Goal: Transaction & Acquisition: Book appointment/travel/reservation

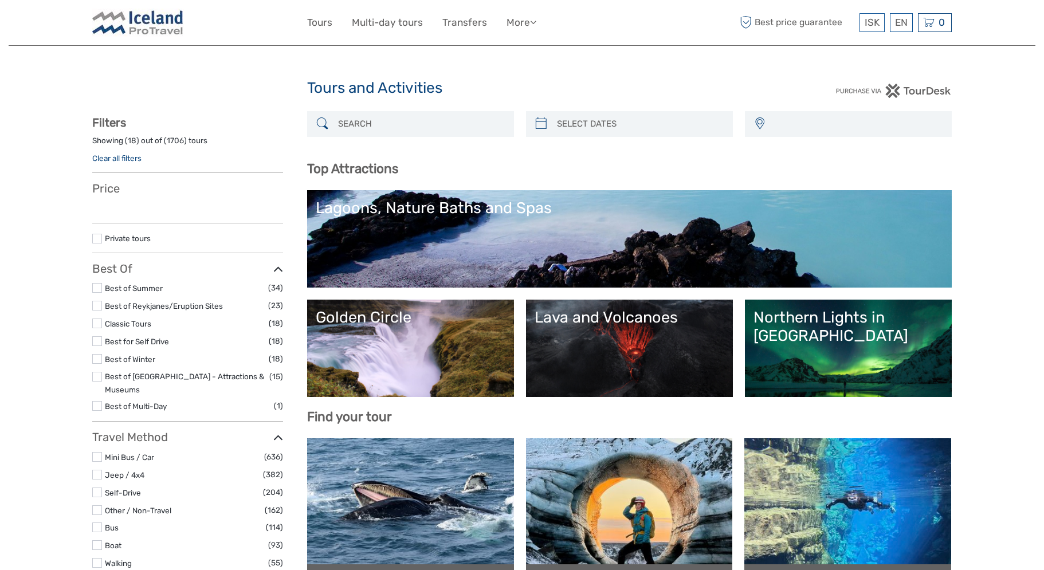
select select
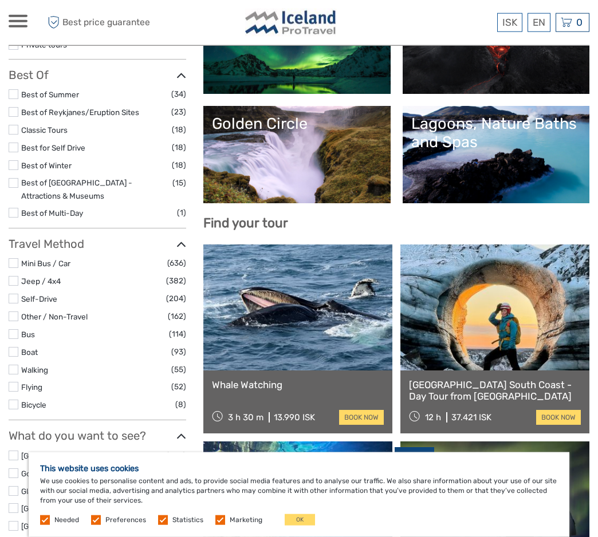
scroll to position [234, 0]
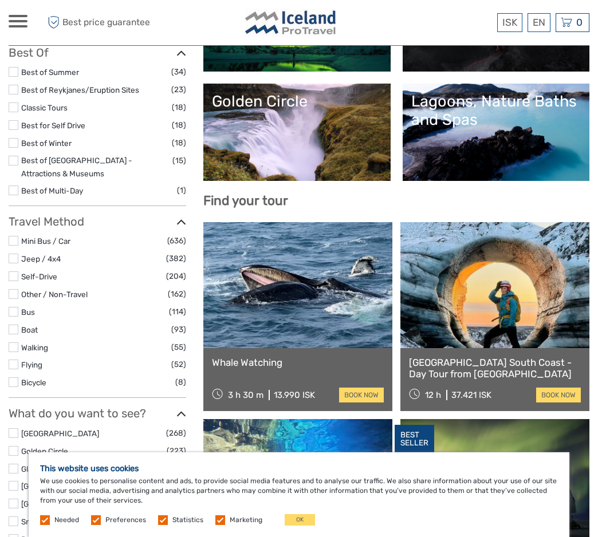
click at [11, 242] on label at bounding box center [14, 241] width 10 height 10
click at [0, 0] on input "checkbox" at bounding box center [0, 0] width 0 height 0
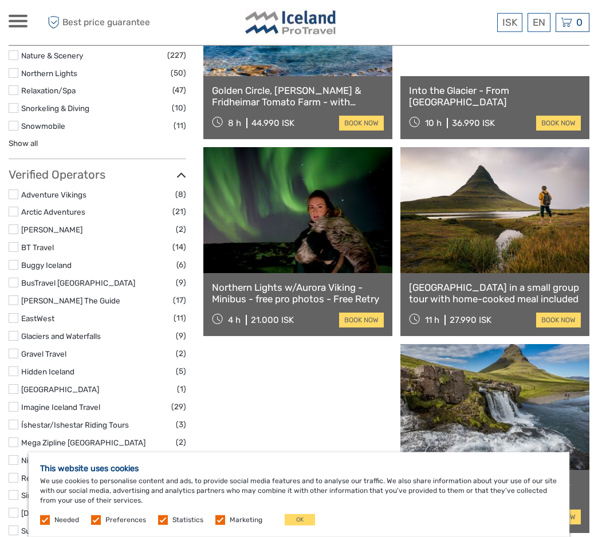
scroll to position [1000, 0]
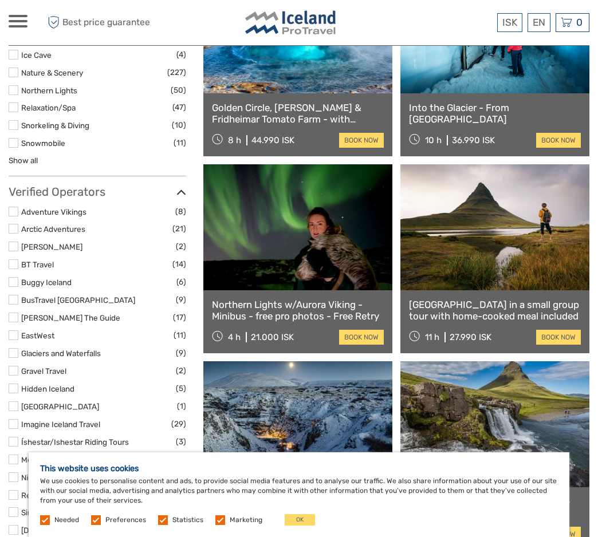
click at [13, 313] on label at bounding box center [14, 318] width 10 height 10
click at [0, 0] on input "checkbox" at bounding box center [0, 0] width 0 height 0
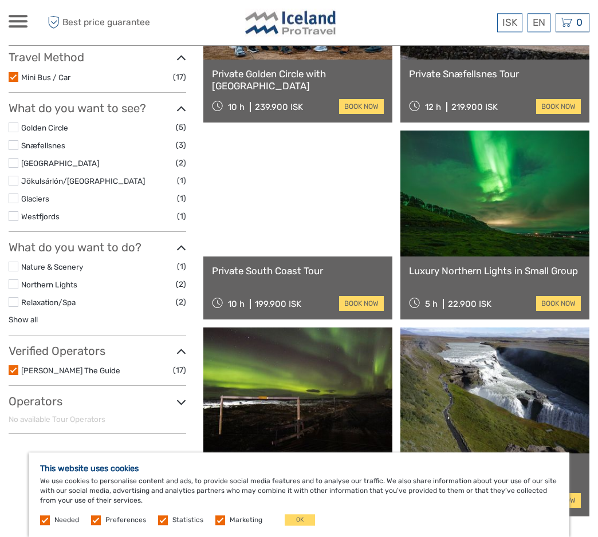
scroll to position [298, 0]
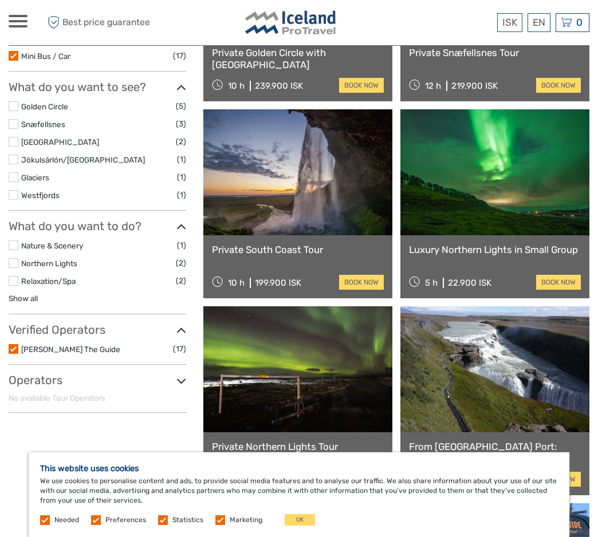
click at [38, 332] on h3 "Verified Operators" at bounding box center [98, 330] width 178 height 14
click at [100, 331] on h3 "Verified Operators" at bounding box center [98, 330] width 178 height 14
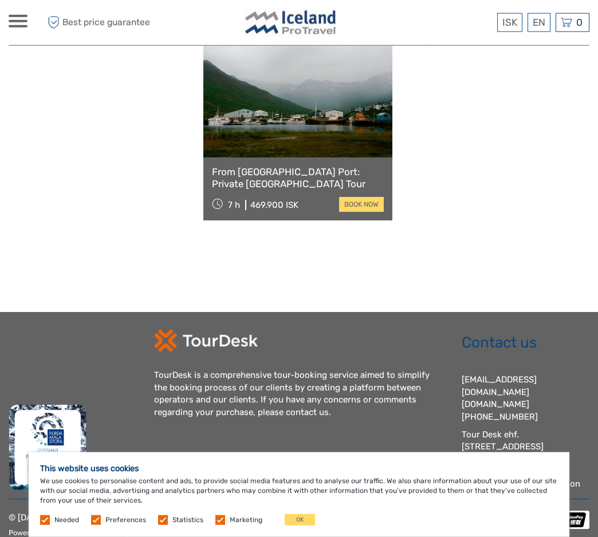
scroll to position [1767, 0]
